Goal: Information Seeking & Learning: Learn about a topic

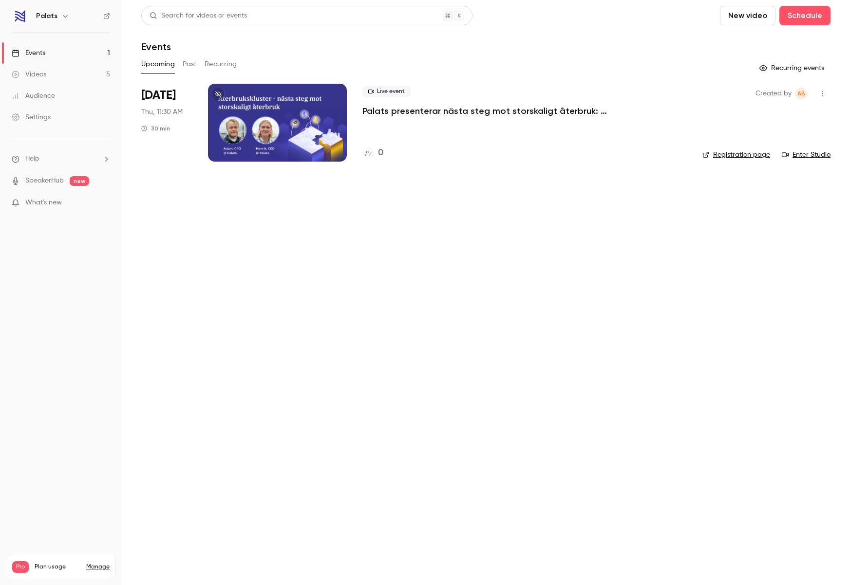
click at [67, 72] on link "Videos 5" at bounding box center [61, 74] width 122 height 21
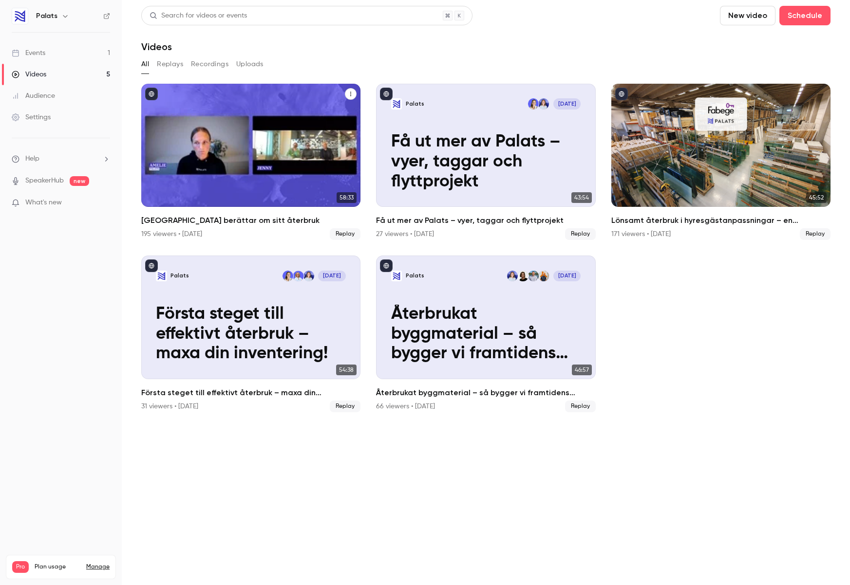
click at [315, 117] on div "Karlstads kommun berättar om sitt återbruk" at bounding box center [250, 145] width 219 height 123
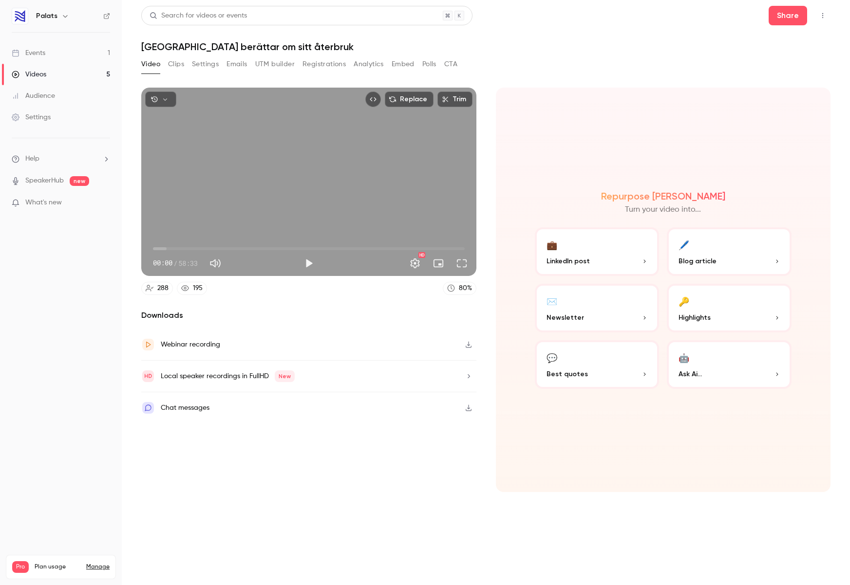
click at [334, 66] on button "Registrations" at bounding box center [323, 64] width 43 height 16
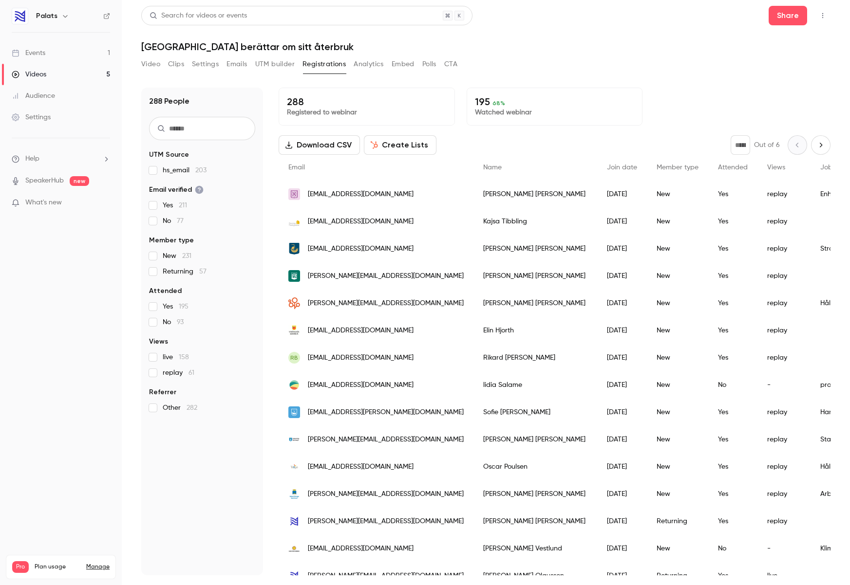
click at [387, 246] on div "[EMAIL_ADDRESS][DOMAIN_NAME]" at bounding box center [376, 248] width 195 height 27
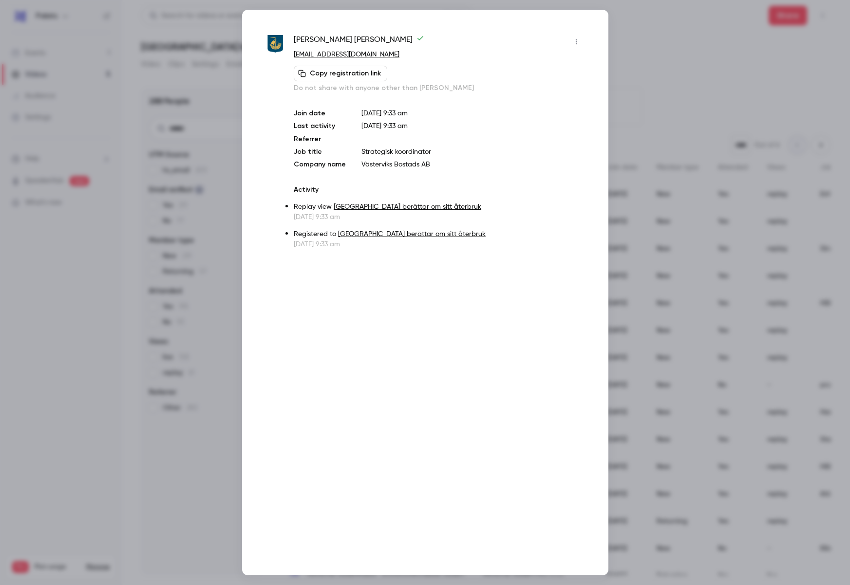
click at [241, 74] on div at bounding box center [425, 292] width 850 height 585
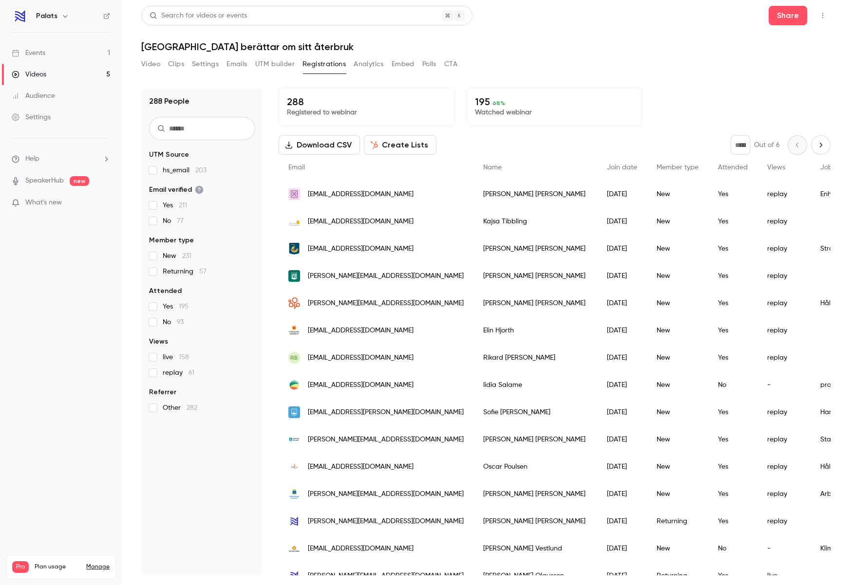
click at [439, 224] on div "[EMAIL_ADDRESS][DOMAIN_NAME]" at bounding box center [376, 221] width 195 height 27
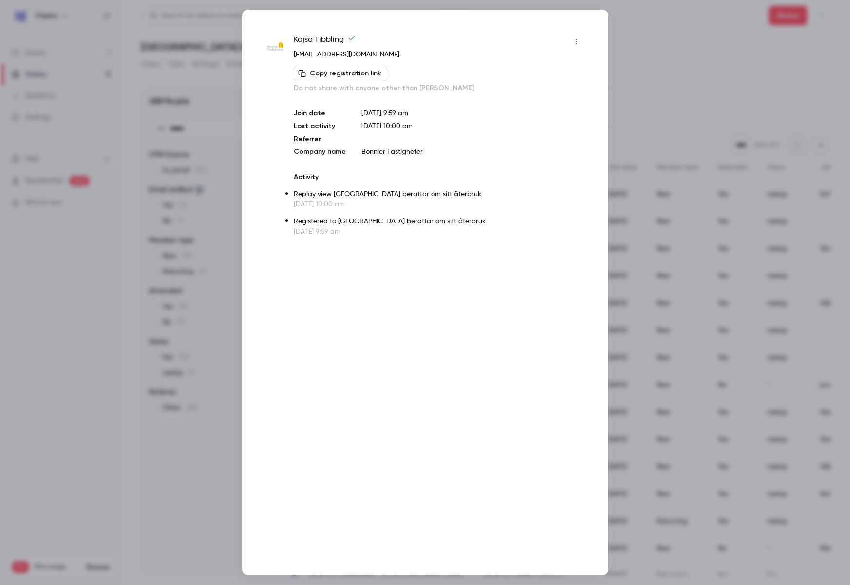
click at [645, 60] on div at bounding box center [425, 292] width 850 height 585
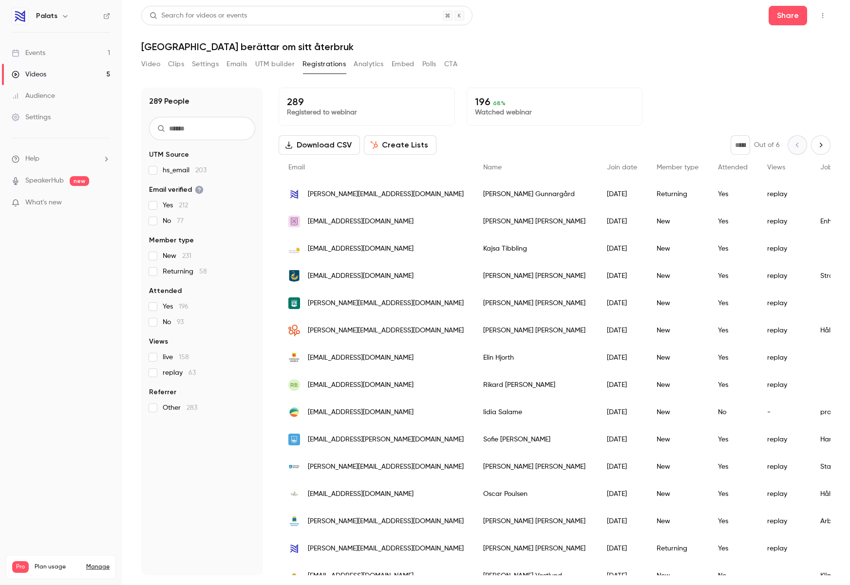
click at [382, 251] on span "[EMAIL_ADDRESS][DOMAIN_NAME]" at bounding box center [361, 249] width 106 height 10
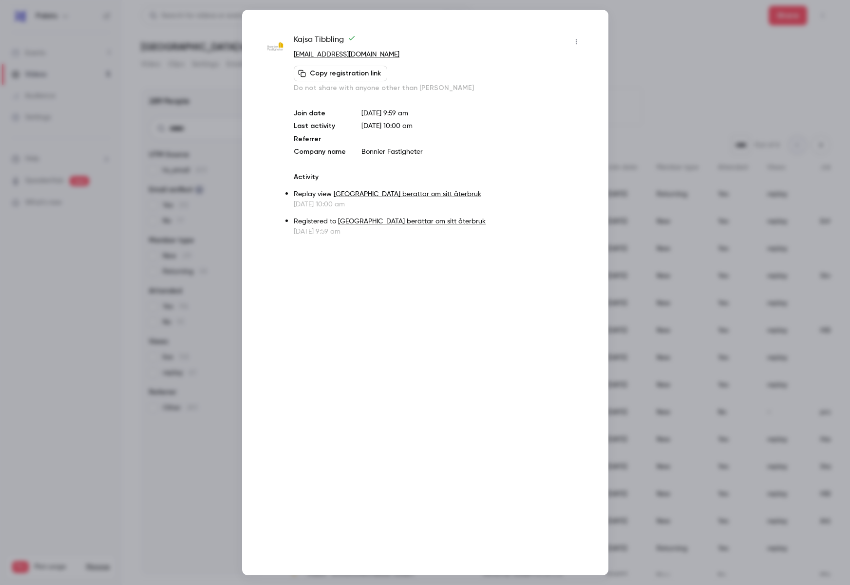
click at [728, 53] on div at bounding box center [425, 292] width 850 height 585
